Goal: Task Accomplishment & Management: Manage account settings

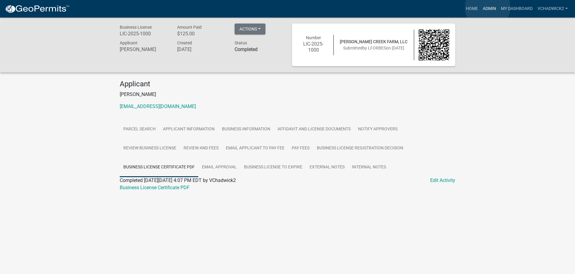
drag, startPoint x: 487, startPoint y: 7, endPoint x: 260, endPoint y: 11, distance: 227.2
click at [485, 8] on link "Admin" at bounding box center [489, 8] width 18 height 11
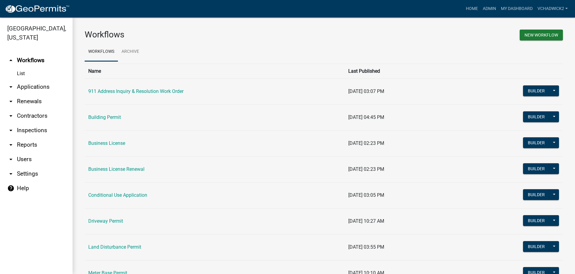
click at [26, 87] on link "arrow_drop_down Applications" at bounding box center [36, 87] width 73 height 15
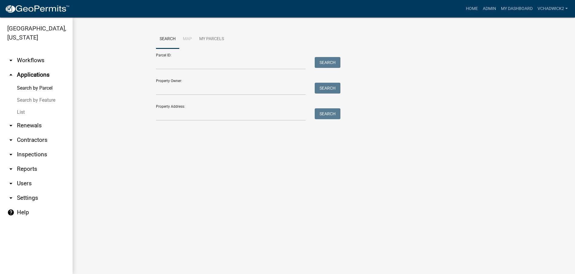
drag, startPoint x: 23, startPoint y: 109, endPoint x: 67, endPoint y: 102, distance: 44.4
click at [23, 108] on link "List" at bounding box center [36, 112] width 73 height 12
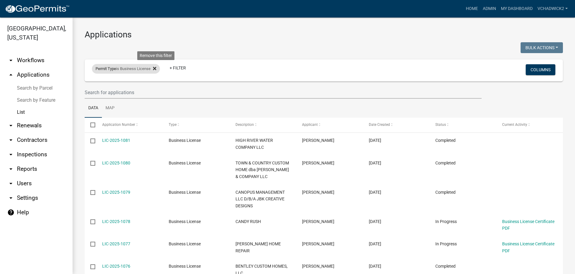
click at [156, 68] on icon at bounding box center [154, 68] width 3 height 5
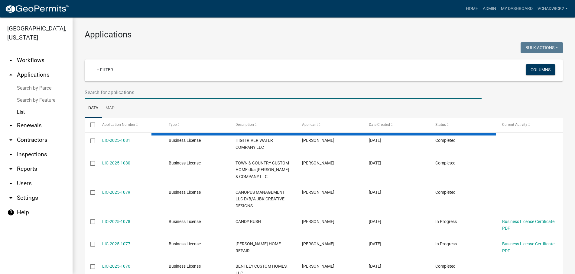
click at [143, 96] on input "text" at bounding box center [283, 92] width 397 height 12
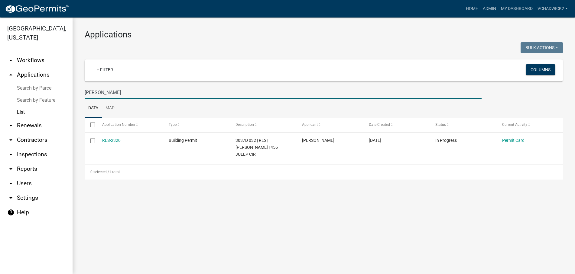
drag, startPoint x: 120, startPoint y: 94, endPoint x: -3, endPoint y: 92, distance: 123.0
click at [85, 92] on input "[PERSON_NAME]" at bounding box center [283, 92] width 397 height 12
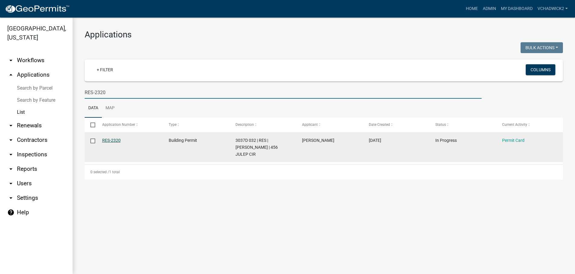
type input "RES-2320"
click at [110, 140] on link "RES-2320" at bounding box center [111, 140] width 18 height 5
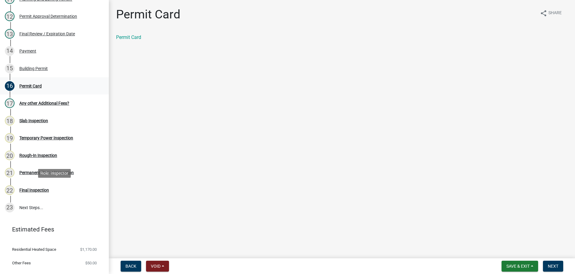
scroll to position [277, 0]
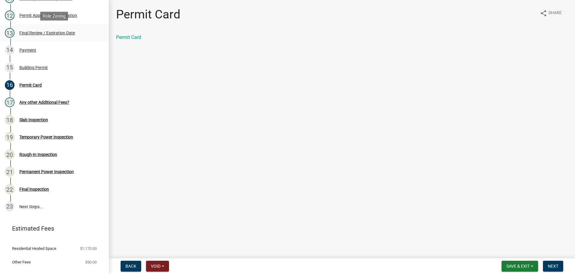
click at [33, 31] on div "Final Review / Expiration Date" at bounding box center [47, 33] width 56 height 4
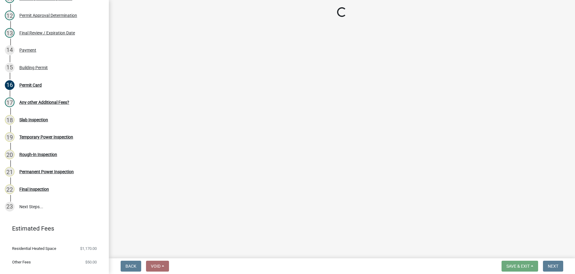
select select "5ce200eb-feb1-496b-8127-7891293955f5"
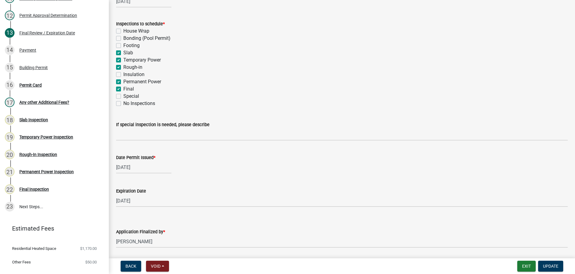
scroll to position [124, 0]
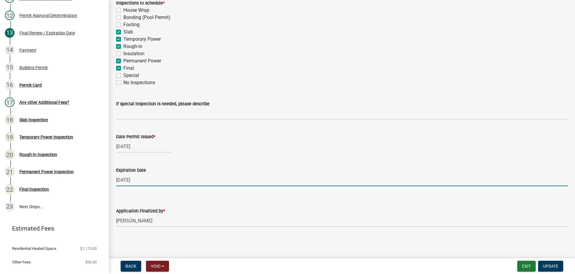
click at [174, 179] on input "[DATE]" at bounding box center [341, 180] width 451 height 12
drag, startPoint x: 174, startPoint y: 179, endPoint x: 24, endPoint y: 178, distance: 149.2
click at [116, 178] on input "[DATE]" at bounding box center [341, 180] width 451 height 12
type input "[DATE]"
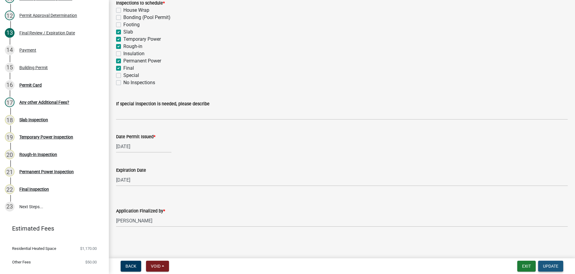
click at [553, 265] on span "Update" at bounding box center [550, 266] width 15 height 5
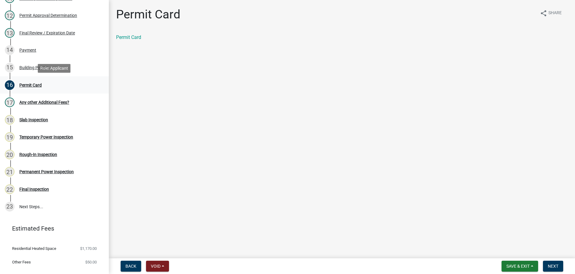
click at [26, 84] on div "Permit Card" at bounding box center [30, 85] width 22 height 4
click at [135, 40] on link "Permit Card" at bounding box center [128, 37] width 25 height 6
click at [526, 268] on span "Save & Exit" at bounding box center [517, 266] width 23 height 5
click at [519, 250] on button "Save & Exit" at bounding box center [513, 250] width 48 height 15
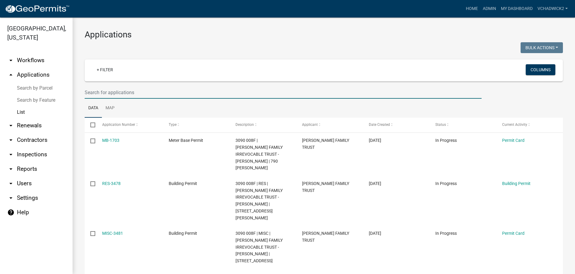
click at [113, 92] on input "text" at bounding box center [283, 92] width 397 height 12
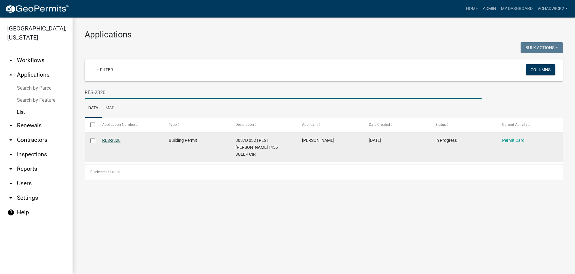
type input "RES-2320"
click at [108, 140] on link "RES-2320" at bounding box center [111, 140] width 18 height 5
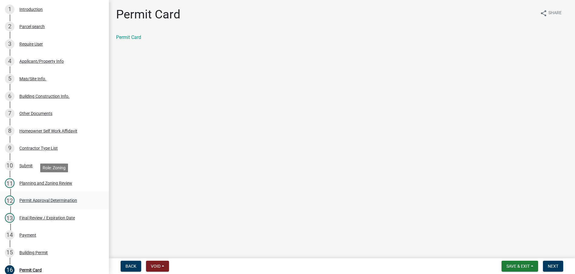
scroll to position [92, 0]
click at [43, 182] on div "Planning and Zoning Review" at bounding box center [45, 183] width 53 height 4
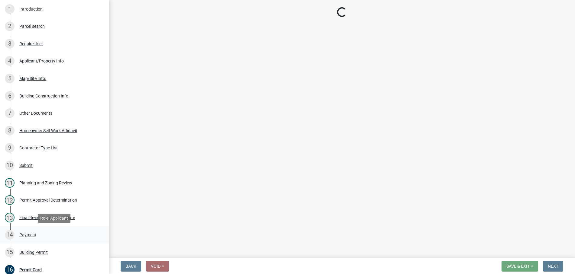
select select "b5c39336-92b9-49ce-a0a5-4e9e9babf743"
select select "5ce200eb-feb1-496b-8127-7891293955f5"
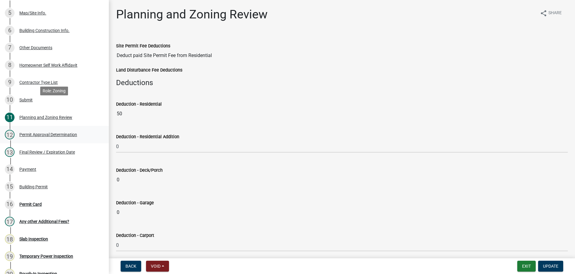
scroll to position [185, 0]
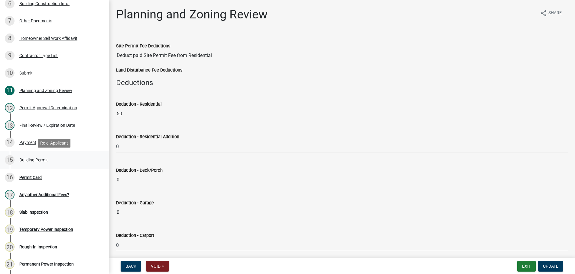
click at [37, 158] on div "Building Permit" at bounding box center [33, 160] width 28 height 4
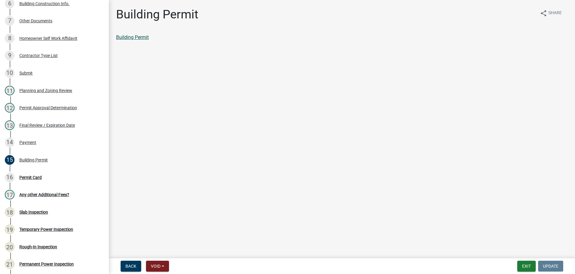
click at [128, 37] on link "Building Permit" at bounding box center [132, 37] width 33 height 6
